Goal: Transaction & Acquisition: Purchase product/service

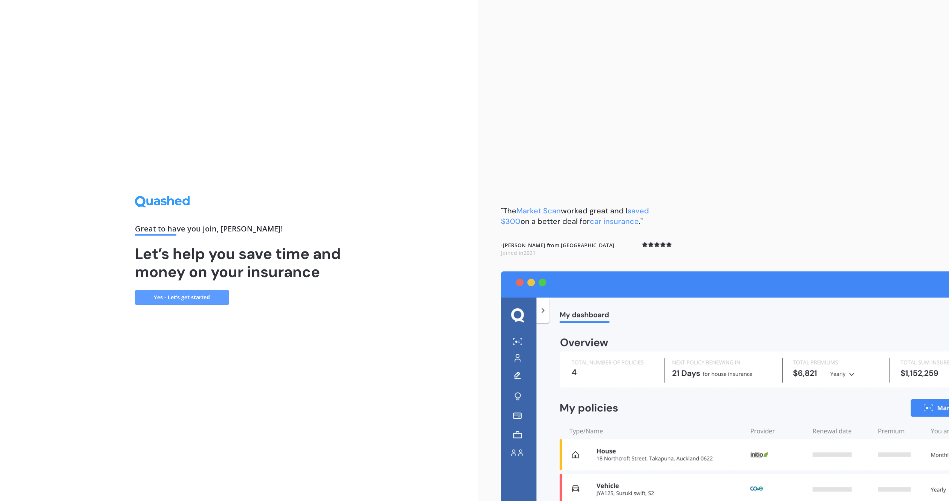
click at [188, 301] on link "Yes - Let’s get started" at bounding box center [182, 297] width 94 height 15
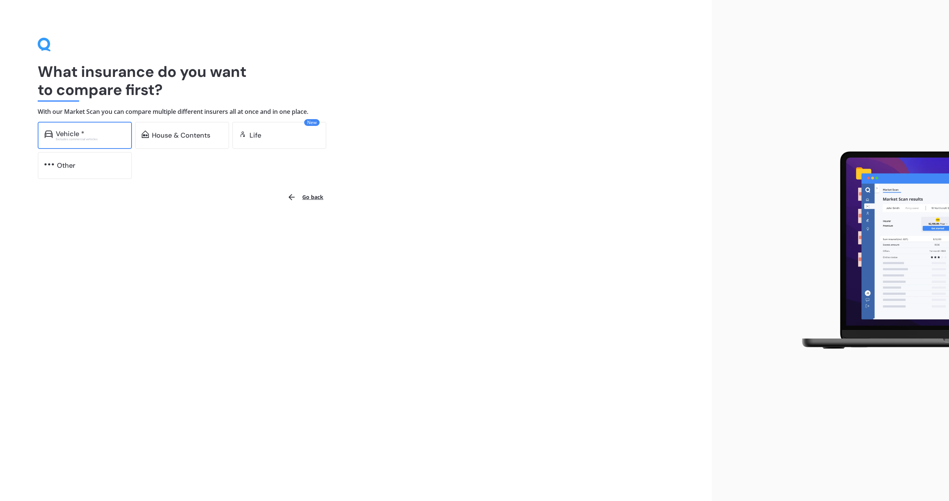
click at [99, 141] on div "Vehicle * Excludes commercial vehicles" at bounding box center [85, 135] width 94 height 27
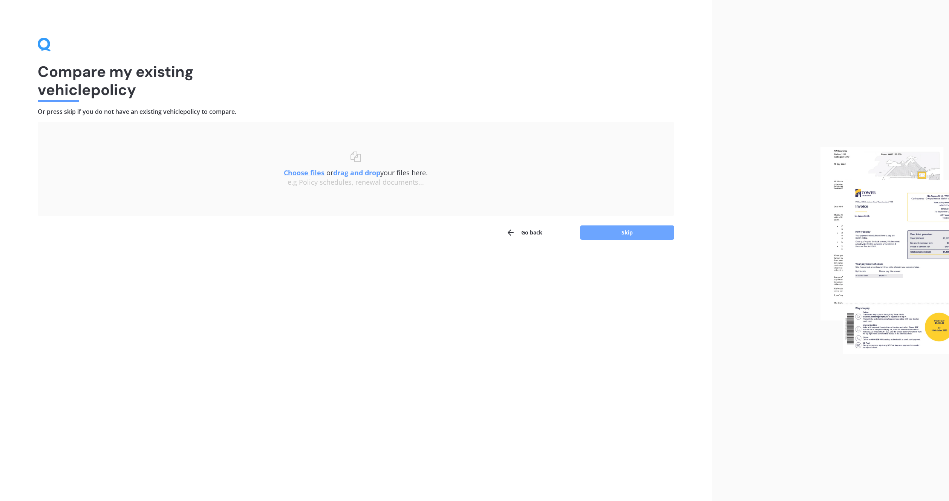
click at [642, 230] on button "Skip" at bounding box center [627, 232] width 94 height 14
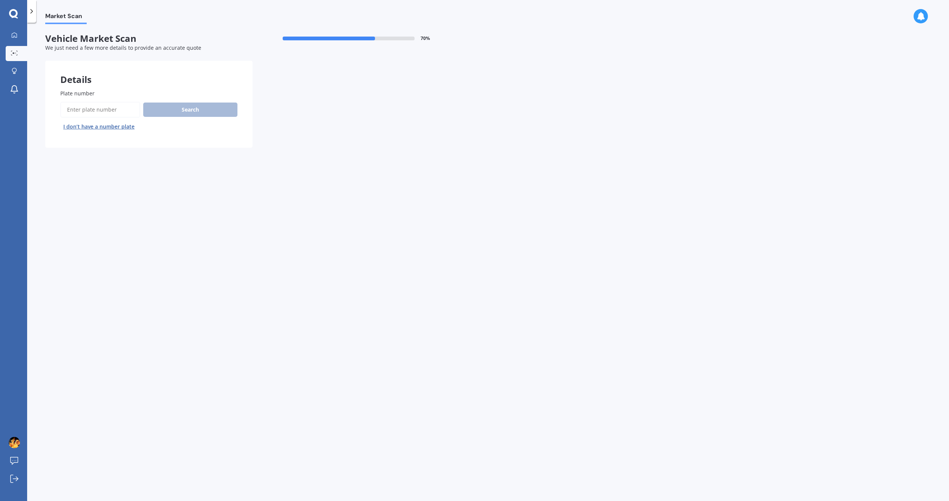
click at [113, 114] on input "Plate number" at bounding box center [100, 110] width 80 height 16
click at [75, 106] on input "Plate number" at bounding box center [100, 110] width 80 height 16
type input "fgk49"
click at [179, 110] on button "Search" at bounding box center [190, 110] width 94 height 14
select select "TOYOTA"
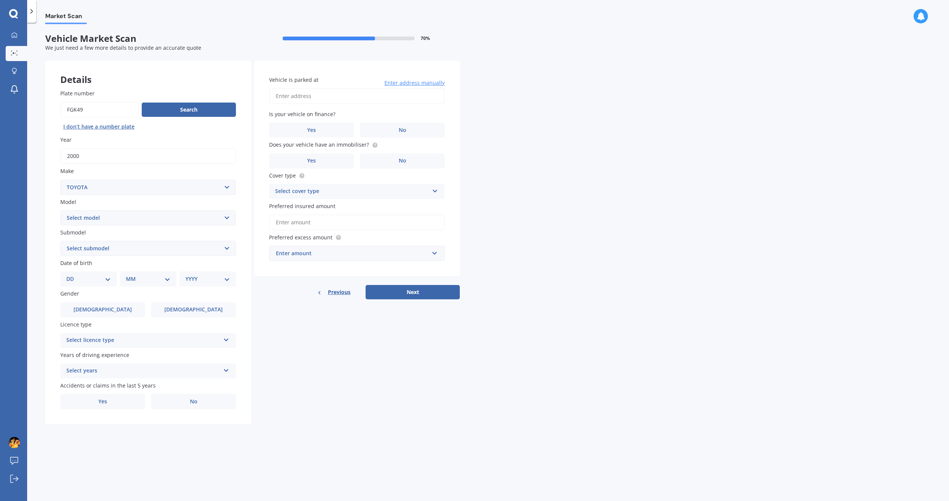
click at [164, 221] on select "Select model 4 Runner 86 [PERSON_NAME] Alphard Altezza Aqua Aristo Aurion Auris…" at bounding box center [148, 217] width 176 height 15
click at [142, 215] on select "Select model 4 Runner 86 [PERSON_NAME] Alphard Altezza Aqua Aristo Aurion Auris…" at bounding box center [148, 217] width 176 height 15
click at [91, 284] on div "DD 01 02 03 04 05 06 07 08 09 10 11 12 13 14 15 16 17 18 19 20 21 22 23 24 25 2…" at bounding box center [88, 278] width 57 height 15
click at [104, 279] on select "DD 01 02 03 04 05 06 07 08 09 10 11 12 13 14 15 16 17 18 19 20 21 22 23 24 25 2…" at bounding box center [88, 279] width 44 height 8
select select "08"
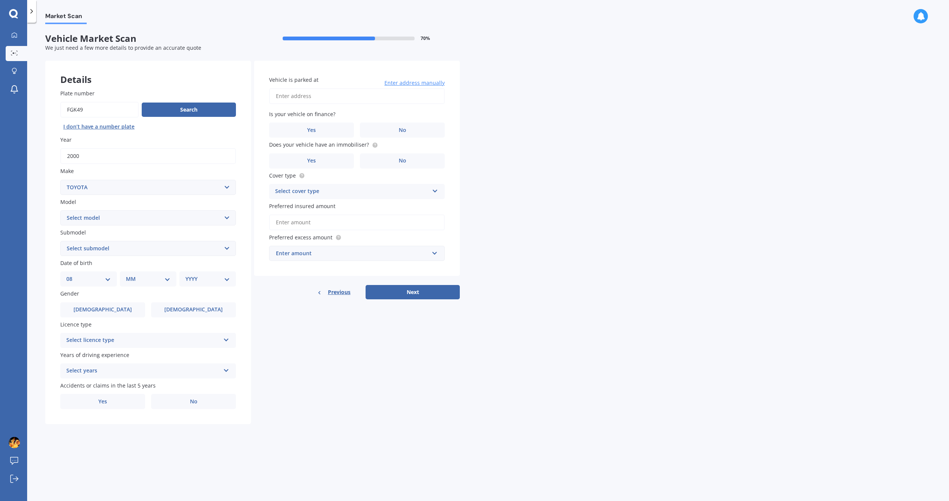
click at [72, 275] on select "DD 01 02 03 04 05 06 07 08 09 10 11 12 13 14 15 16 17 18 19 20 21 22 23 24 25 2…" at bounding box center [88, 279] width 44 height 8
click at [154, 283] on select "MM 01 02 03 04 05 06 07 08 09 10 11 12" at bounding box center [149, 279] width 41 height 8
select select "09"
click at [129, 275] on select "MM 01 02 03 04 05 06 07 08 09 10 11 12" at bounding box center [149, 279] width 41 height 8
click at [221, 279] on select "YYYY 2025 2024 2023 2022 2021 2020 2019 2018 2017 2016 2015 2014 2013 2012 2011…" at bounding box center [206, 279] width 41 height 8
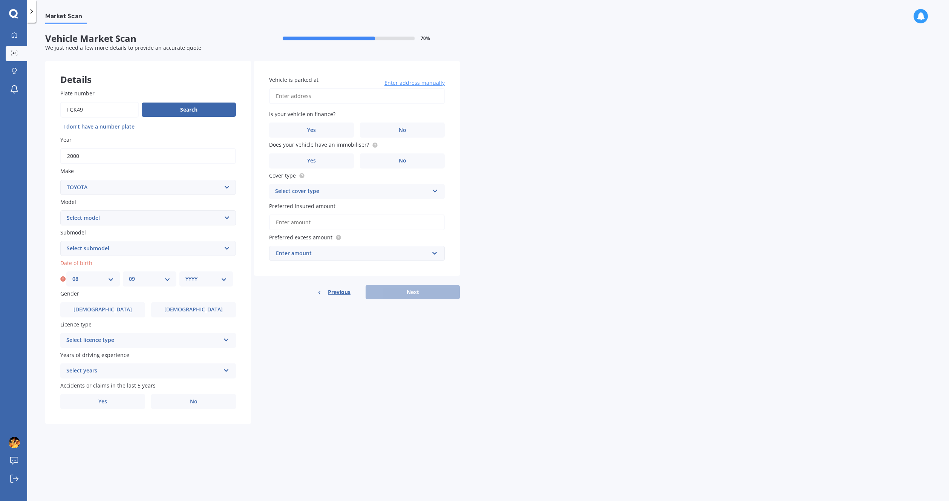
select select "2007"
click at [186, 275] on select "YYYY 2025 2024 2023 2022 2021 2020 2019 2018 2017 2016 2015 2014 2013 2012 2011…" at bounding box center [206, 279] width 41 height 8
click at [115, 313] on label "[DEMOGRAPHIC_DATA]" at bounding box center [102, 309] width 85 height 15
click at [0, 0] on input "[DEMOGRAPHIC_DATA]" at bounding box center [0, 0] width 0 height 0
click at [104, 340] on div "Select licence type" at bounding box center [143, 340] width 154 height 9
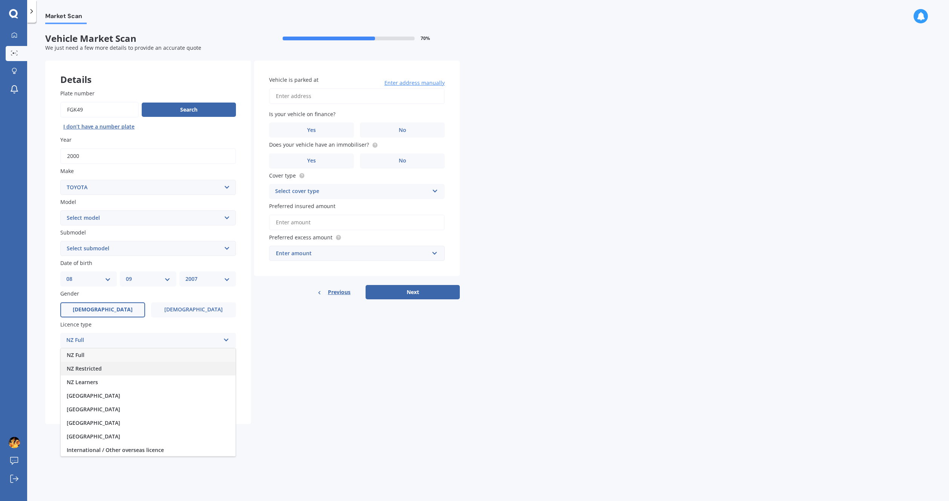
click at [103, 368] on div "NZ Restricted" at bounding box center [148, 369] width 175 height 14
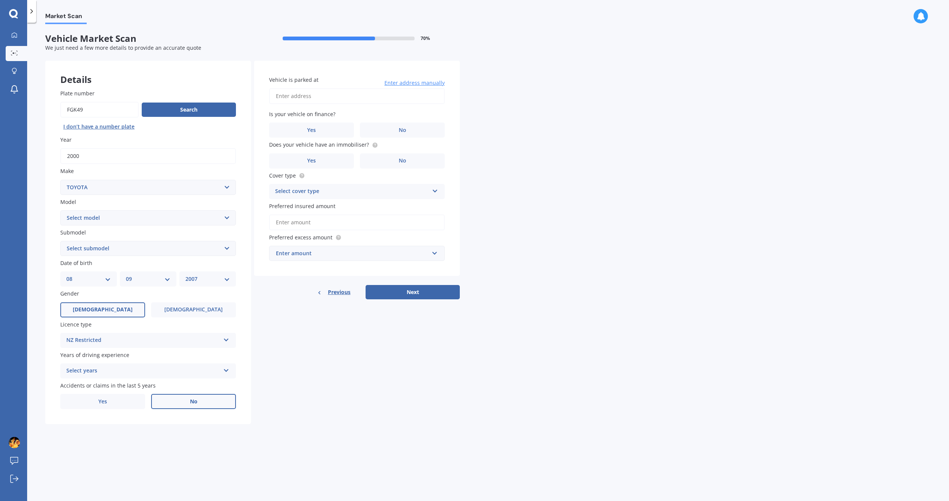
click at [178, 404] on label "No" at bounding box center [193, 401] width 85 height 15
click at [0, 0] on input "No" at bounding box center [0, 0] width 0 height 0
click at [133, 374] on div "Select years" at bounding box center [143, 370] width 154 height 9
click at [79, 438] on span "1 year" at bounding box center [75, 439] width 16 height 7
click at [311, 98] on input "Vehicle is parked at" at bounding box center [357, 96] width 176 height 16
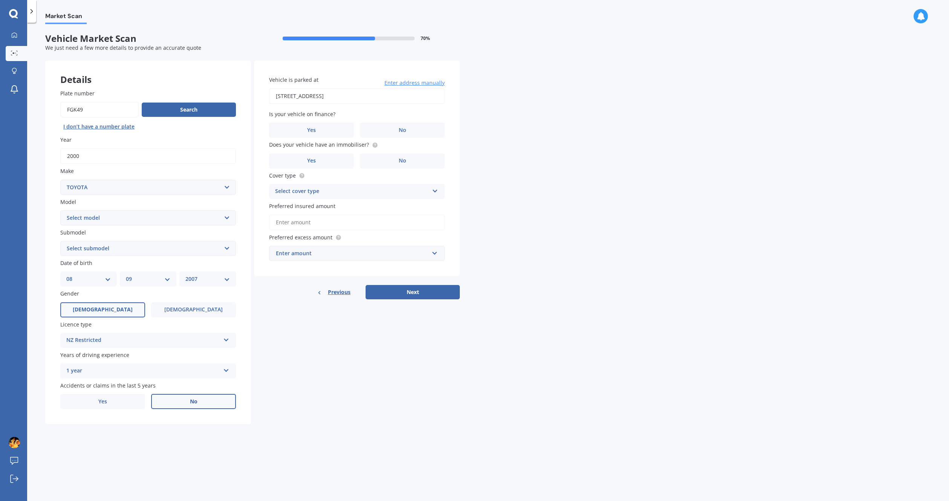
type input "[STREET_ADDRESS]"
click at [376, 124] on label "No" at bounding box center [402, 130] width 85 height 15
click at [0, 0] on input "No" at bounding box center [0, 0] width 0 height 0
click at [352, 191] on div "Select cover type" at bounding box center [352, 191] width 154 height 9
click at [330, 218] on span "Third Party, Fire & Theft" at bounding box center [307, 219] width 62 height 7
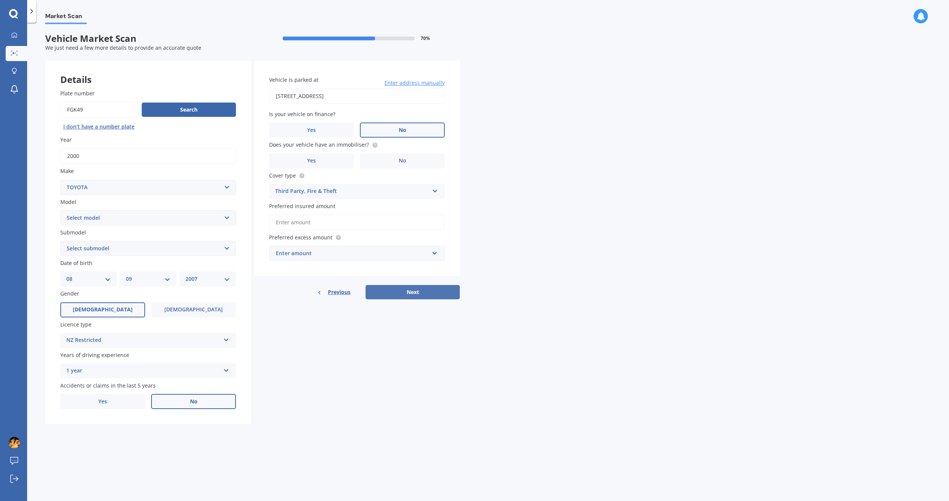
click at [403, 291] on button "Next" at bounding box center [413, 292] width 94 height 14
click at [148, 224] on select "Select model 4 Runner 86 [PERSON_NAME] Alphard Altezza Aqua Aristo Aurion Auris…" at bounding box center [148, 217] width 176 height 15
select select "RAV-4"
click at [60, 210] on select "Select model 4 Runner 86 [PERSON_NAME] Alphard Altezza Aqua Aristo Aurion Auris…" at bounding box center [148, 217] width 176 height 15
click at [105, 251] on select "Select submodel Diesel EV GX SUV 2.2/4WD/6AT Hybrid Hybrid 2WD Petrol" at bounding box center [148, 248] width 176 height 15
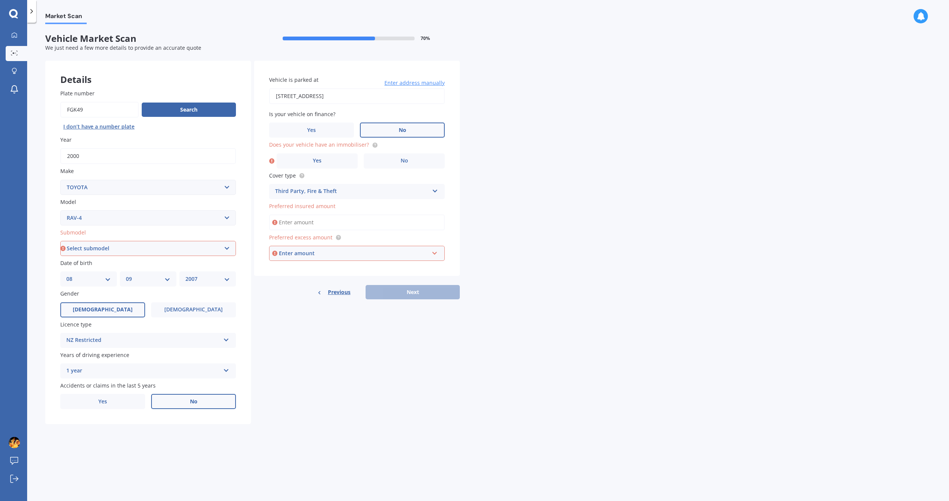
select select "PETROL"
click at [60, 241] on select "Select submodel Diesel EV GX SUV 2.2/4WD/6AT Hybrid Hybrid 2WD Petrol" at bounding box center [148, 248] width 176 height 15
click at [332, 164] on label "Yes" at bounding box center [317, 160] width 81 height 15
click at [0, 0] on input "Yes" at bounding box center [0, 0] width 0 height 0
click at [336, 224] on input "Preferred insured amount" at bounding box center [357, 223] width 176 height 16
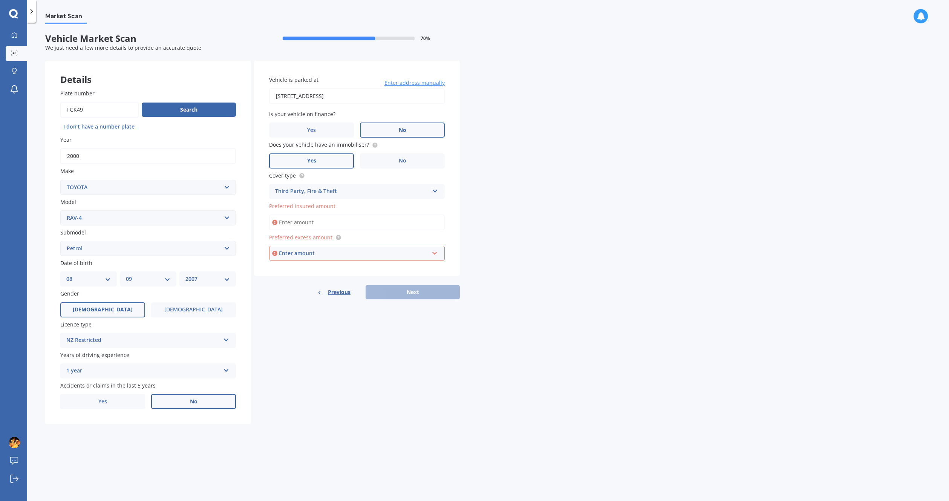
click at [336, 224] on input "Preferred insured amount" at bounding box center [357, 223] width 176 height 16
click at [702, 324] on div "Market Scan Vehicle Market Scan 70 % We just need a few more details to provide…" at bounding box center [488, 263] width 922 height 478
click at [346, 230] on input "Preferred insured amount" at bounding box center [357, 223] width 176 height 16
click at [606, 248] on div "Market Scan Vehicle Market Scan 70 % We just need a few more details to provide…" at bounding box center [488, 263] width 922 height 478
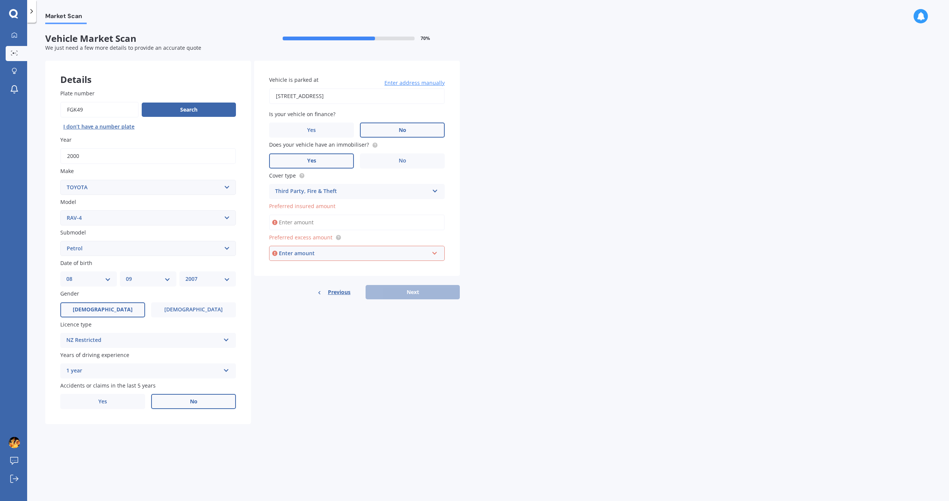
click at [315, 250] on div "Enter amount" at bounding box center [354, 253] width 150 height 8
click at [292, 278] on div "$400" at bounding box center [357, 281] width 175 height 14
click at [358, 224] on input "Preferred insured amount" at bounding box center [357, 223] width 176 height 16
click at [540, 226] on div "Market Scan Vehicle Market Scan 70 % We just need a few more details to provide…" at bounding box center [488, 263] width 922 height 478
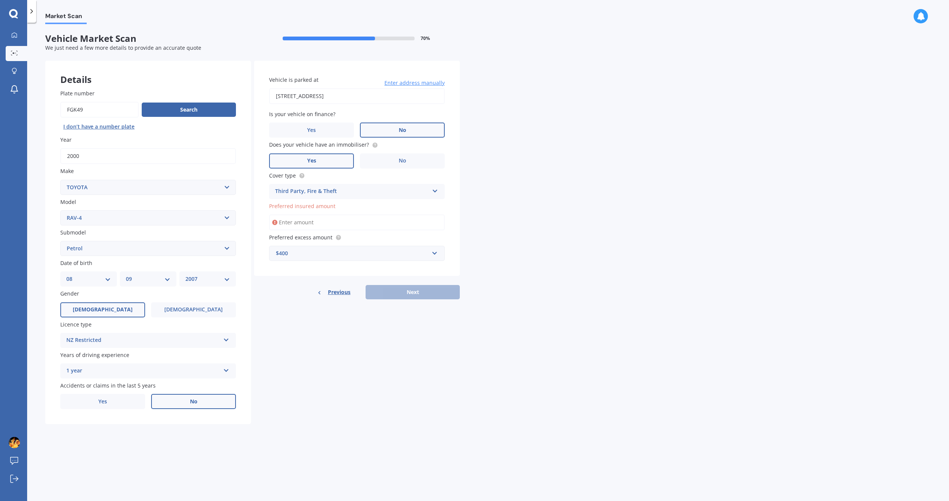
click at [322, 220] on input "Preferred insured amount" at bounding box center [357, 223] width 176 height 16
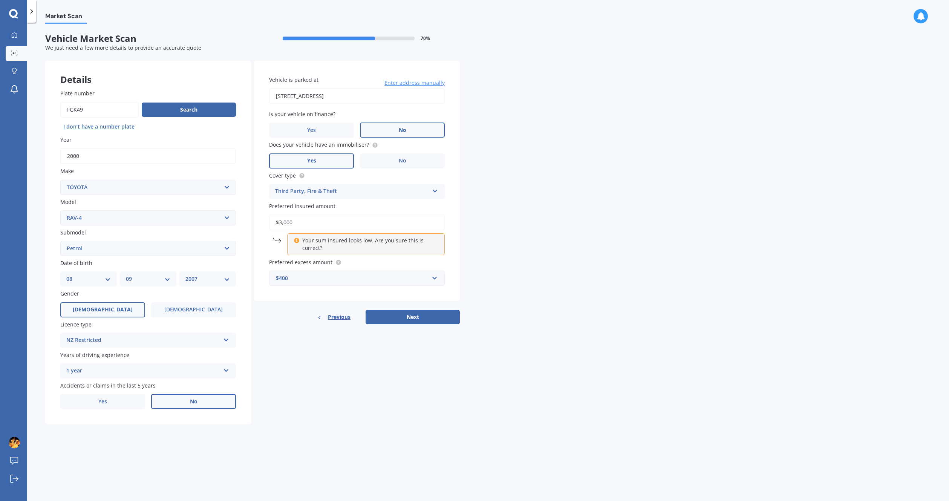
click at [282, 220] on input "$3,000" at bounding box center [357, 223] width 176 height 16
type input "$4,000"
click at [408, 314] on button "Next" at bounding box center [413, 317] width 94 height 14
select select "08"
select select "09"
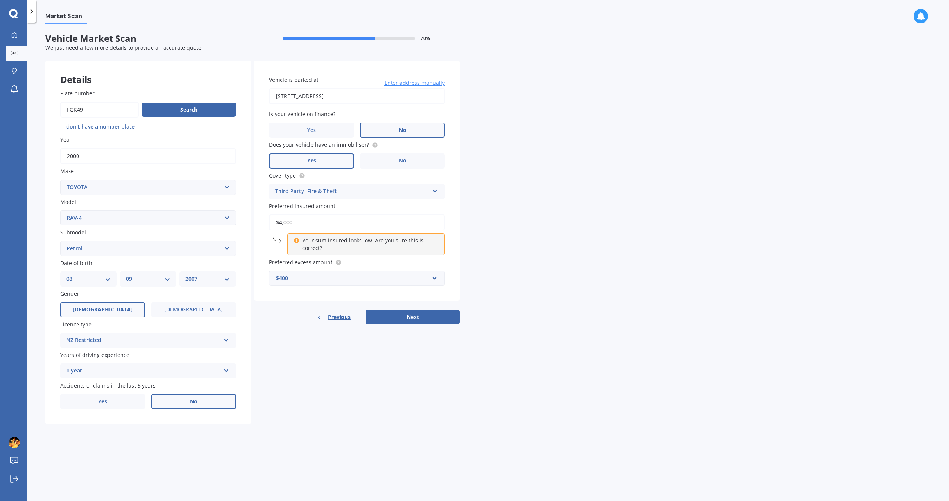
select select "2007"
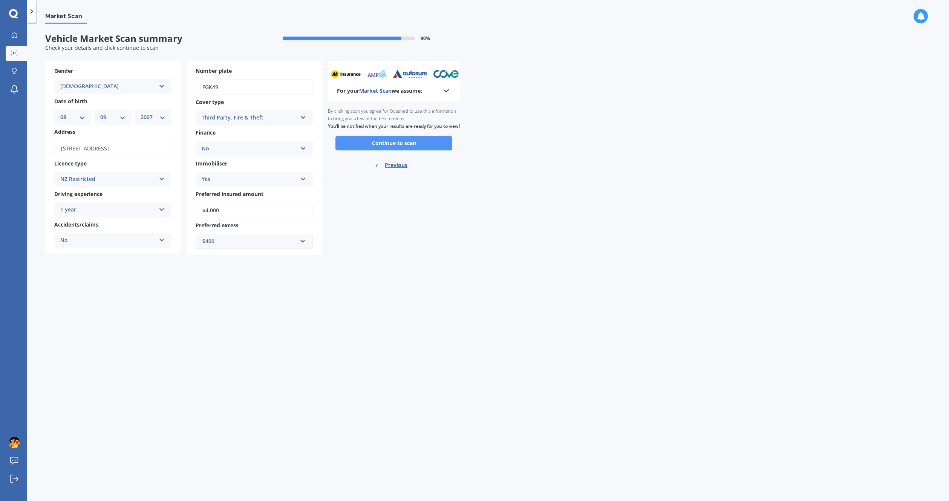
click at [399, 150] on button "Continue to scan" at bounding box center [394, 143] width 117 height 14
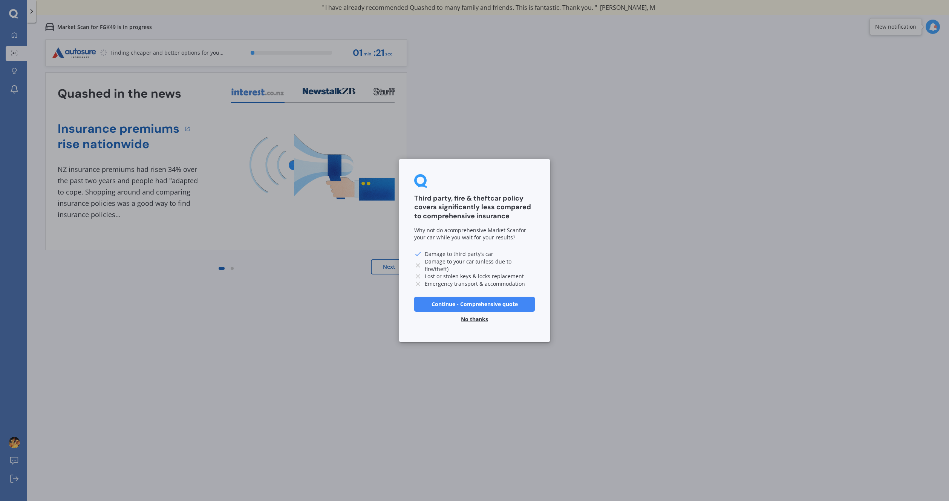
click at [471, 323] on button "No thanks" at bounding box center [475, 319] width 36 height 15
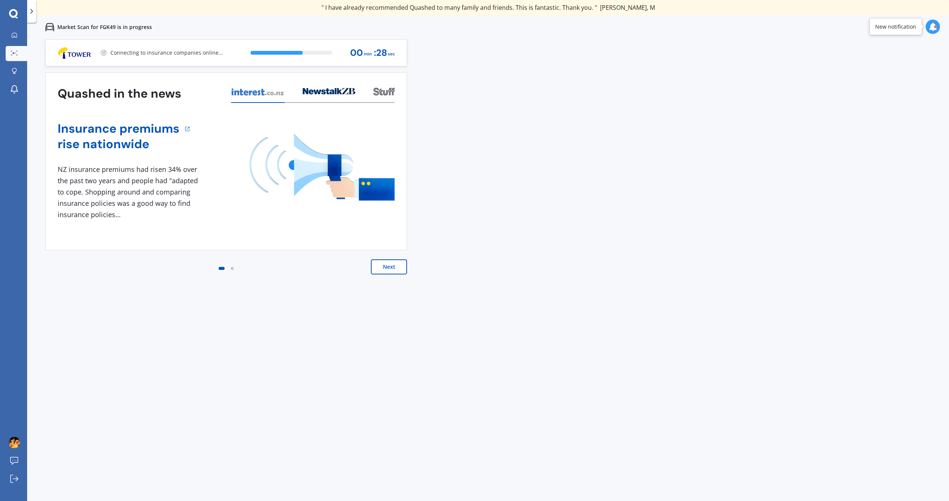
drag, startPoint x: 703, startPoint y: 382, endPoint x: 650, endPoint y: 388, distance: 52.8
click at [650, 388] on div "Previous 80,000+ Kiwis have signed up to shop and save on insurance with us " H…" at bounding box center [488, 289] width 922 height 501
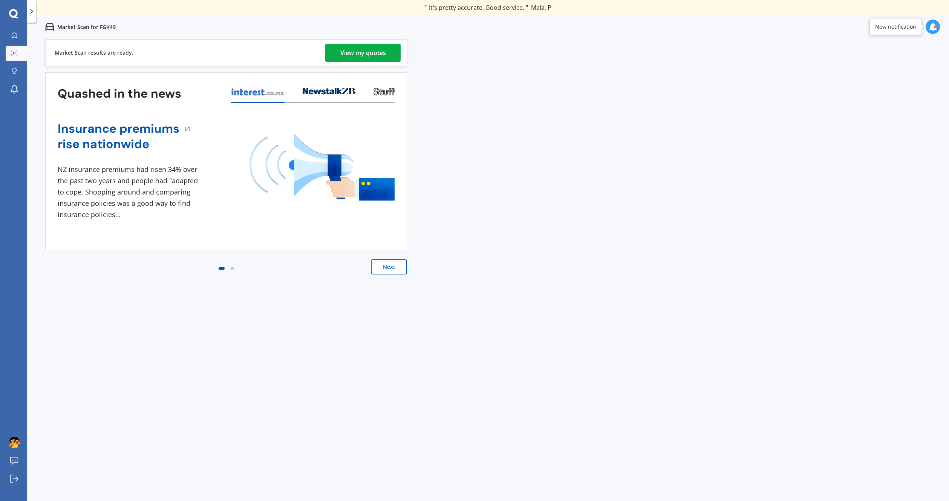
click at [345, 71] on div "Market Scan results are ready. View my quotes Quashed in the news Insurance pre…" at bounding box center [226, 164] width 362 height 250
click at [345, 61] on div "View my quotes" at bounding box center [363, 53] width 46 height 18
